Goal: Task Accomplishment & Management: Complete application form

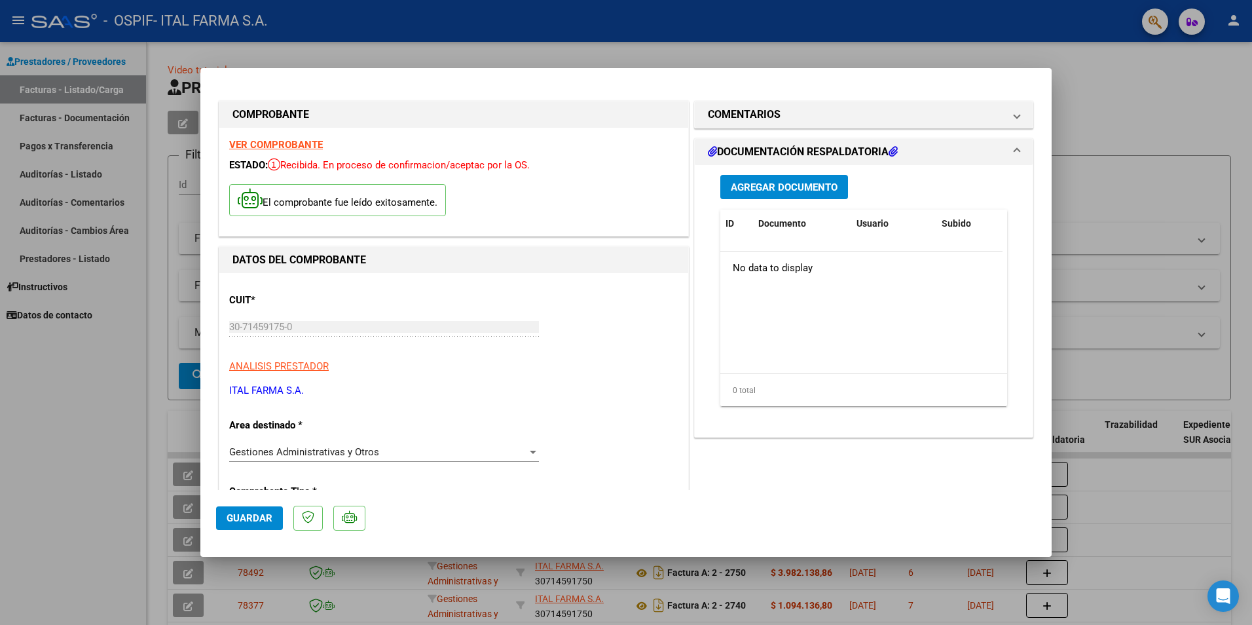
click at [1246, 164] on div at bounding box center [626, 312] width 1252 height 625
type input "$ 0,00"
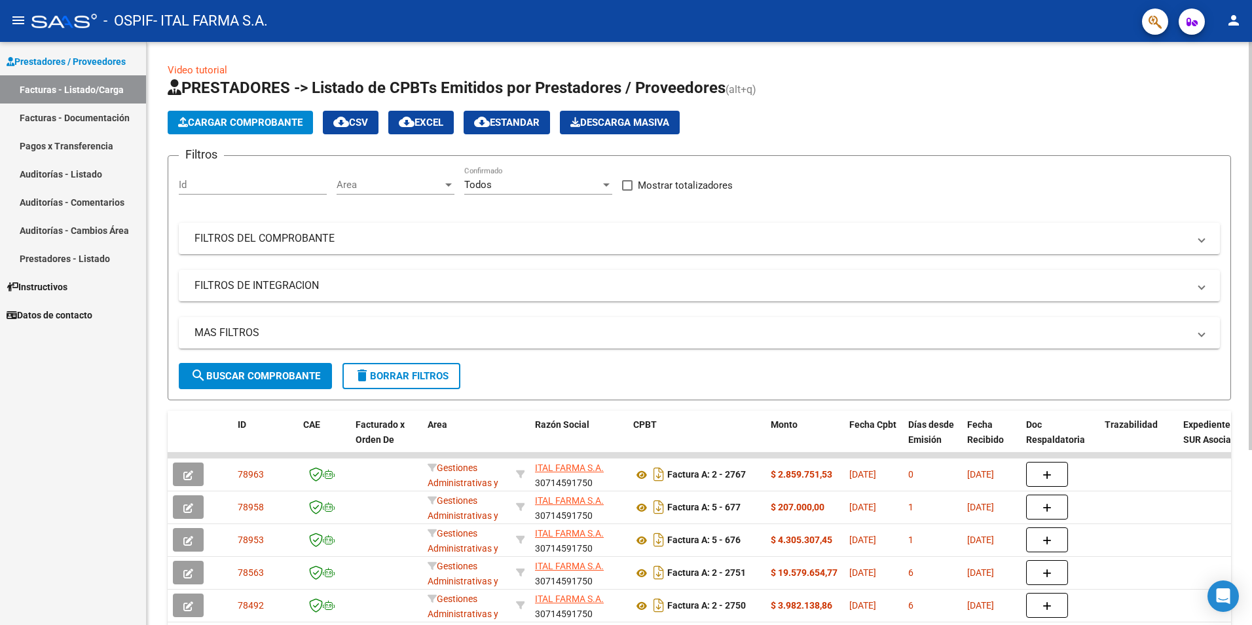
click at [200, 117] on span "Cargar Comprobante" at bounding box center [240, 123] width 124 height 12
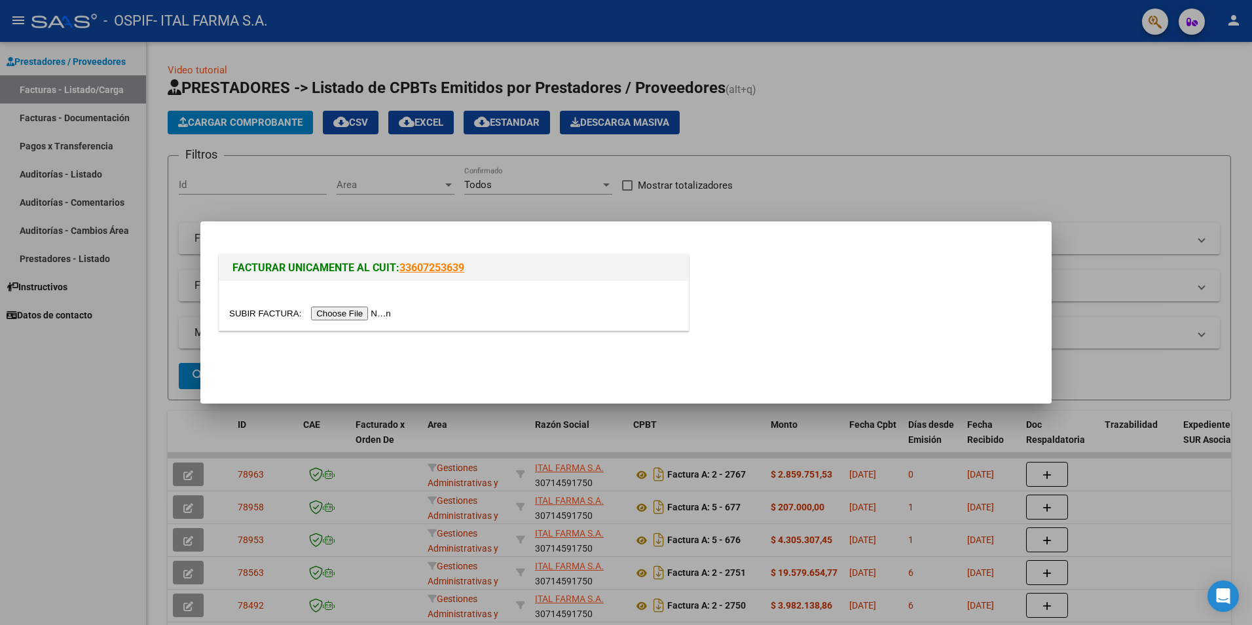
click at [320, 314] on input "file" at bounding box center [312, 314] width 166 height 14
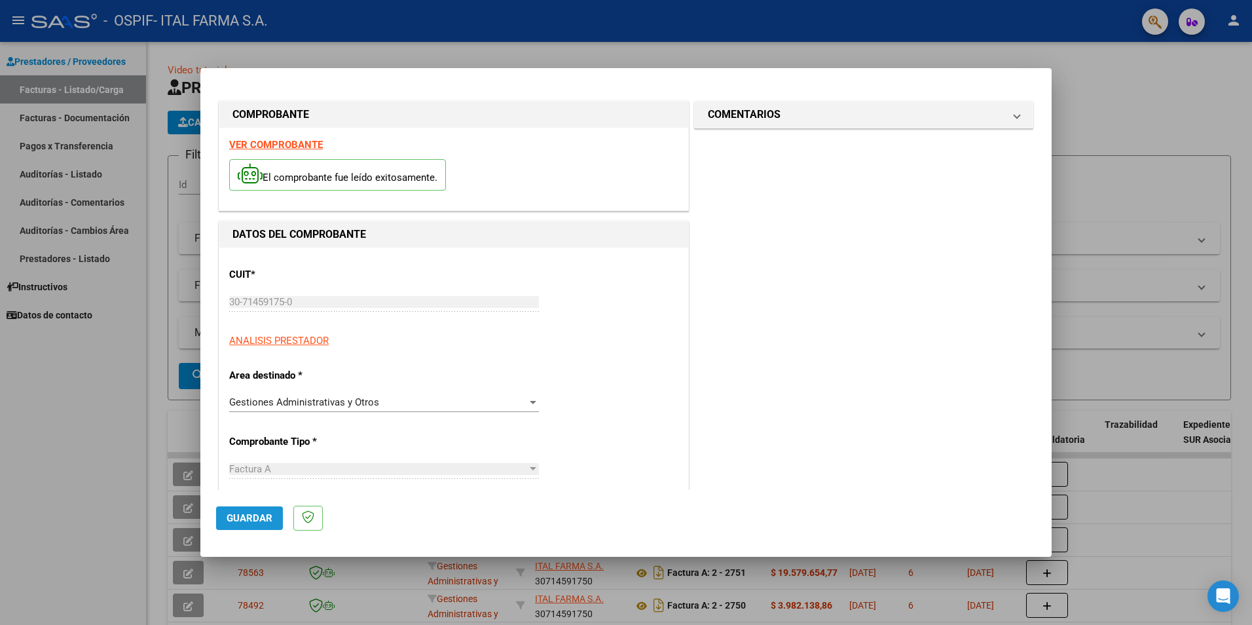
click at [242, 519] on span "Guardar" at bounding box center [250, 518] width 46 height 12
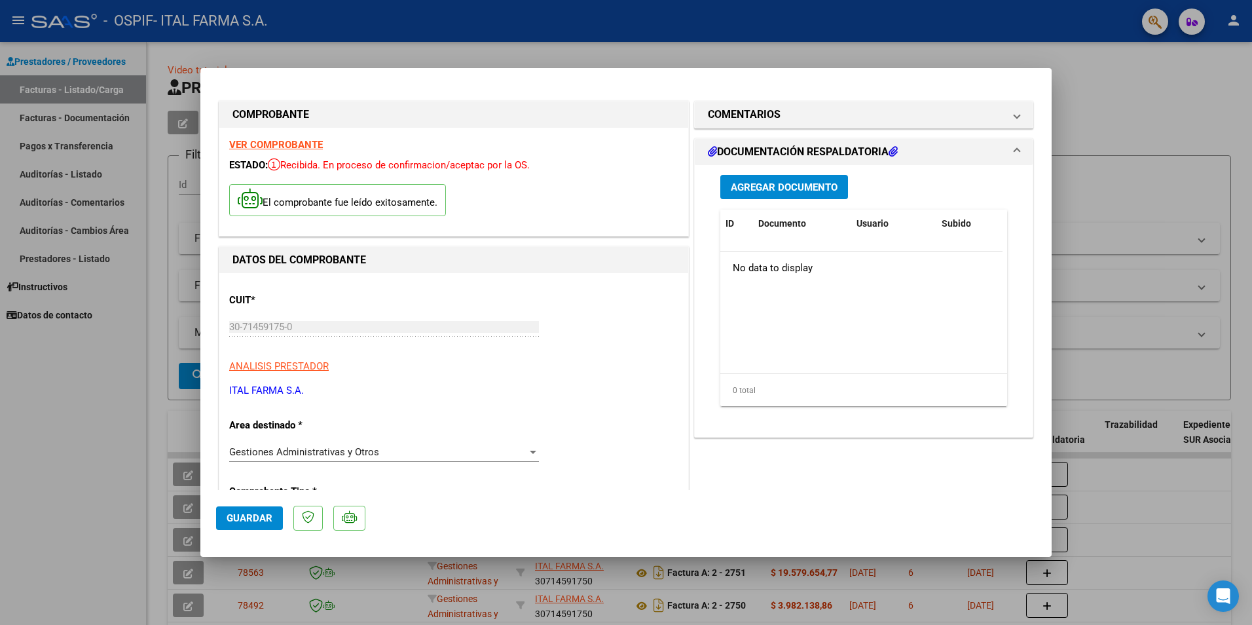
click at [1096, 107] on div at bounding box center [626, 312] width 1252 height 625
type input "$ 0,00"
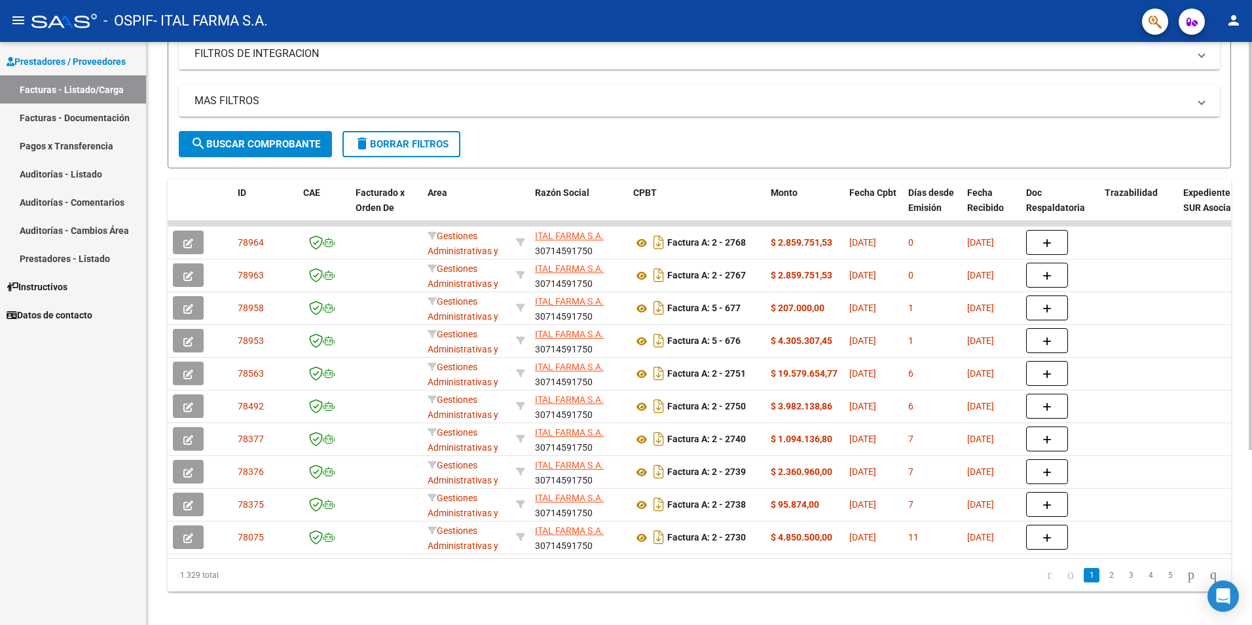
scroll to position [250, 0]
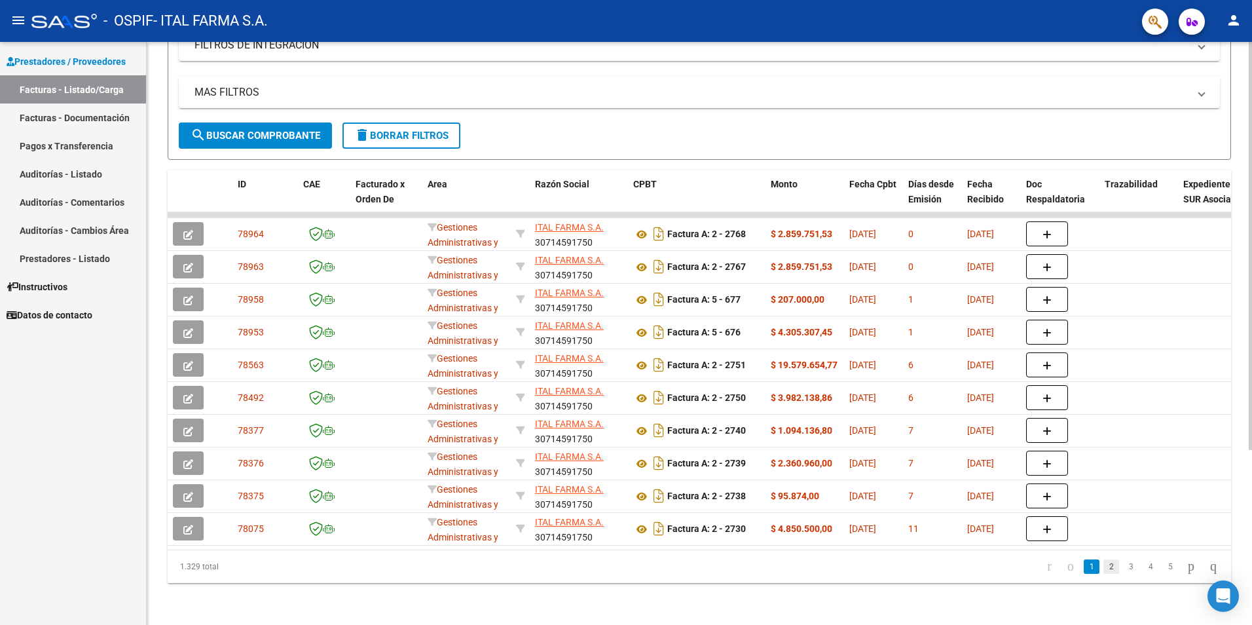
click at [1104, 565] on link "2" at bounding box center [1112, 566] width 16 height 14
